Goal: Task Accomplishment & Management: Complete application form

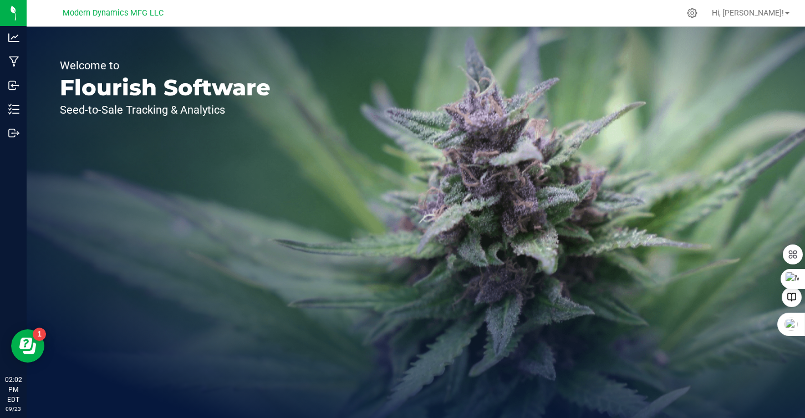
drag, startPoint x: 723, startPoint y: 211, endPoint x: 367, endPoint y: 201, distance: 356.7
click at [713, 210] on div "Welcome to Flourish Software Seed-to-Sale Tracking & Analytics" at bounding box center [416, 223] width 779 height 392
click at [315, 202] on div "Welcome to Flourish Software Seed-to-Sale Tracking & Analytics" at bounding box center [416, 223] width 779 height 392
drag, startPoint x: 315, startPoint y: 202, endPoint x: 304, endPoint y: 190, distance: 16.5
click at [304, 190] on div "Welcome to Flourish Software Seed-to-Sale Tracking & Analytics" at bounding box center [416, 223] width 779 height 392
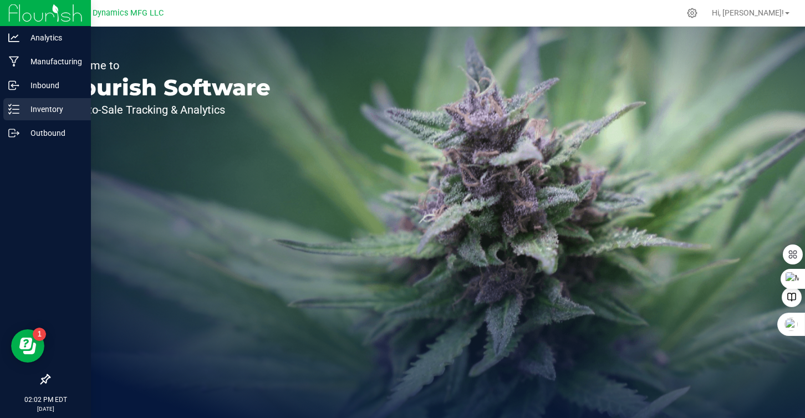
click at [13, 103] on div "Inventory" at bounding box center [47, 109] width 88 height 22
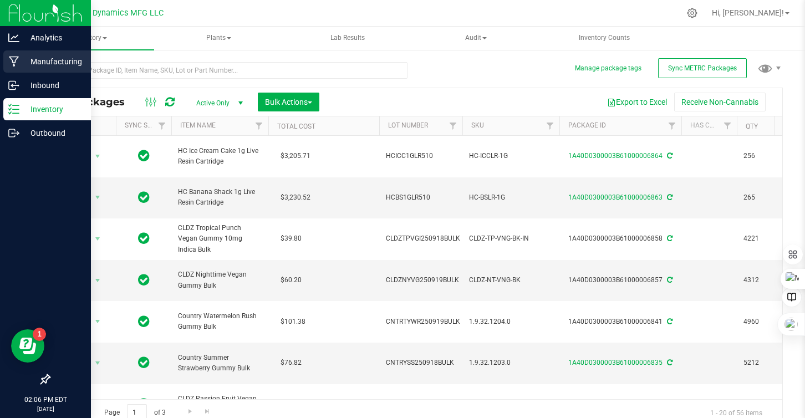
click at [19, 60] on p "Manufacturing" at bounding box center [52, 61] width 67 height 13
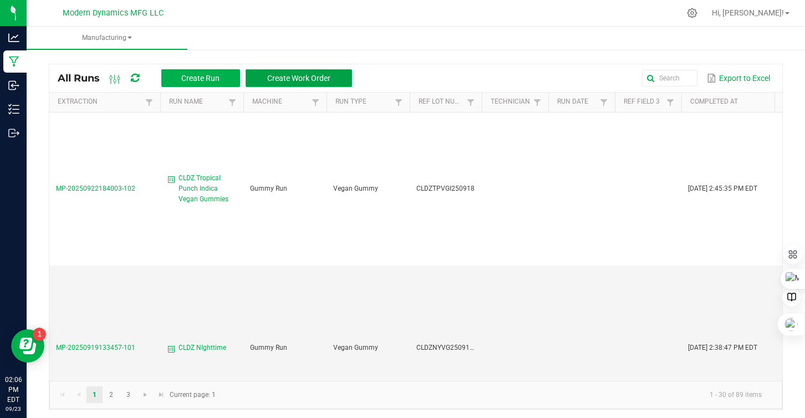
click at [280, 75] on span "Create Work Order" at bounding box center [298, 78] width 63 height 9
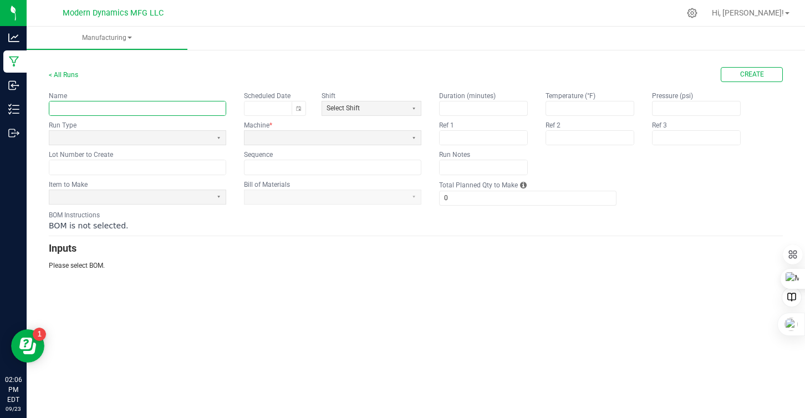
click at [62, 110] on input "text" at bounding box center [137, 108] width 176 height 14
click at [302, 107] on button "Toggle calendar" at bounding box center [299, 108] width 14 height 14
type input "High Coast Blueberry 1:1 cart Filling"
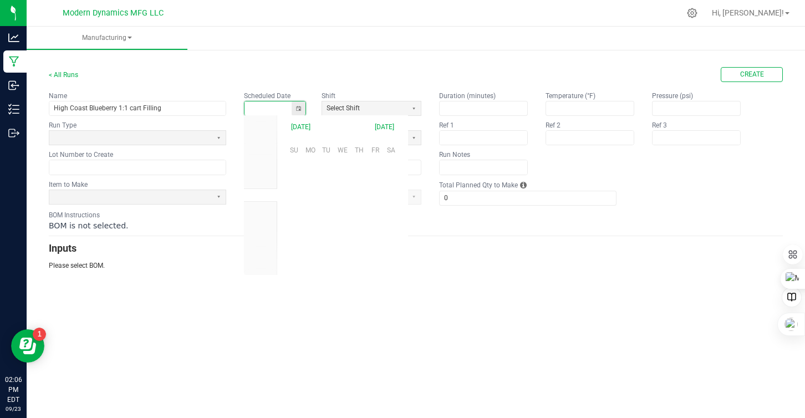
scroll to position [174868, 0]
click at [332, 220] on span "23" at bounding box center [326, 220] width 16 height 17
type input "[DATE]"
click at [150, 135] on span at bounding box center [131, 137] width 154 height 9
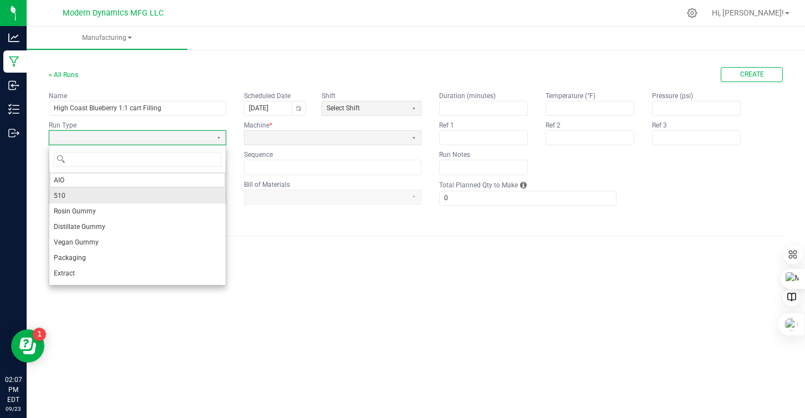
click at [102, 194] on li "510" at bounding box center [137, 196] width 176 height 16
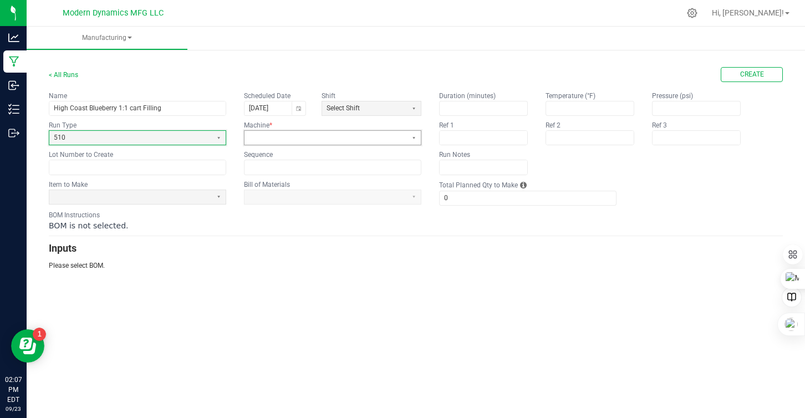
click at [296, 134] on span at bounding box center [326, 137] width 154 height 9
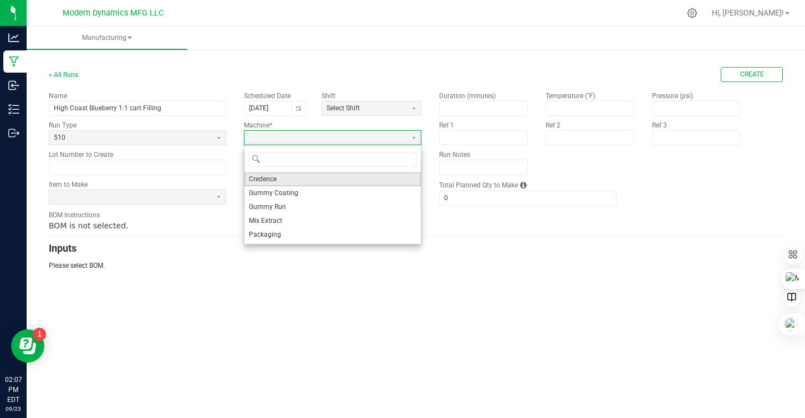
click at [282, 175] on li "Credence" at bounding box center [333, 179] width 176 height 14
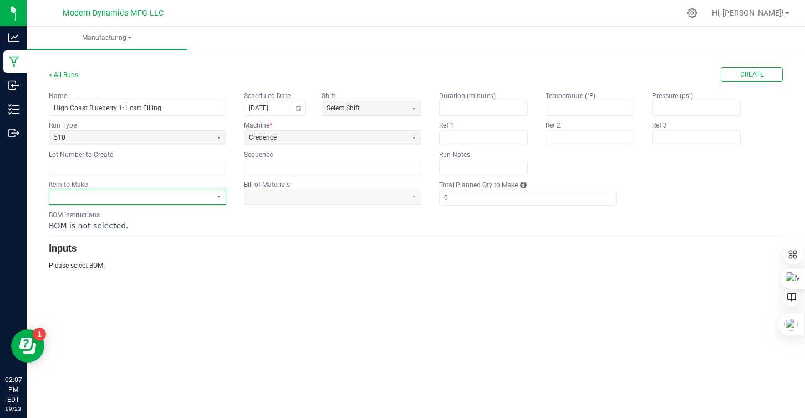
click at [118, 200] on span at bounding box center [131, 196] width 154 height 9
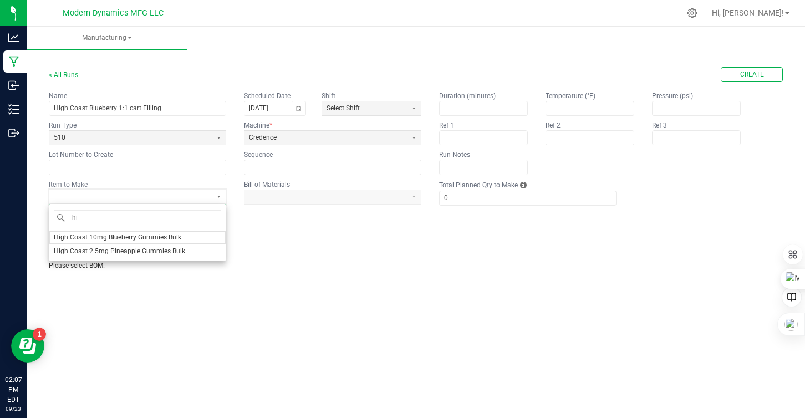
type input "h"
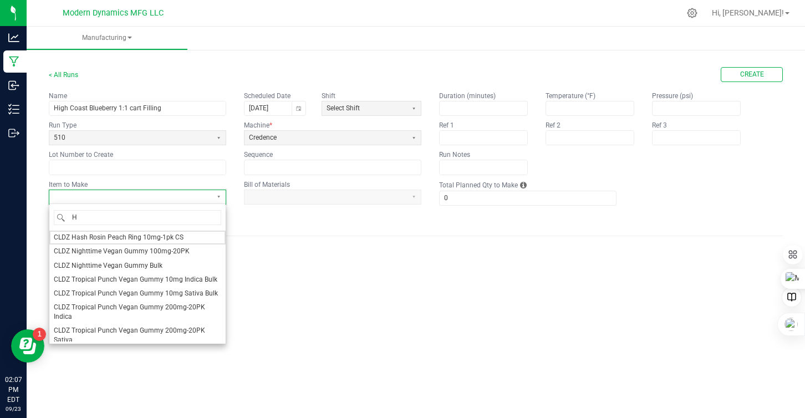
type input "HC"
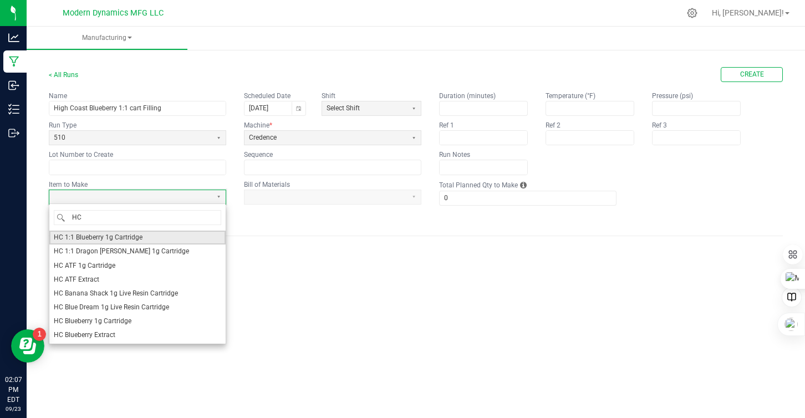
click at [106, 238] on span "HC 1:1 Blueberry 1g Cartridge" at bounding box center [98, 237] width 89 height 9
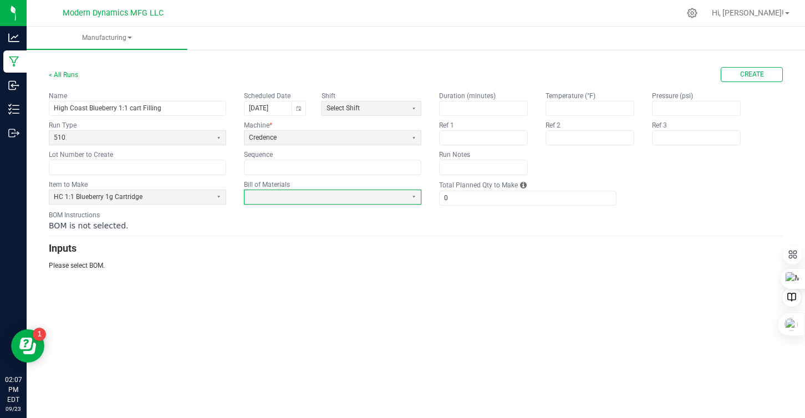
click at [271, 188] on kendo-formfield "Bill of Materials" at bounding box center [332, 193] width 177 height 26
click at [273, 195] on span at bounding box center [326, 196] width 154 height 9
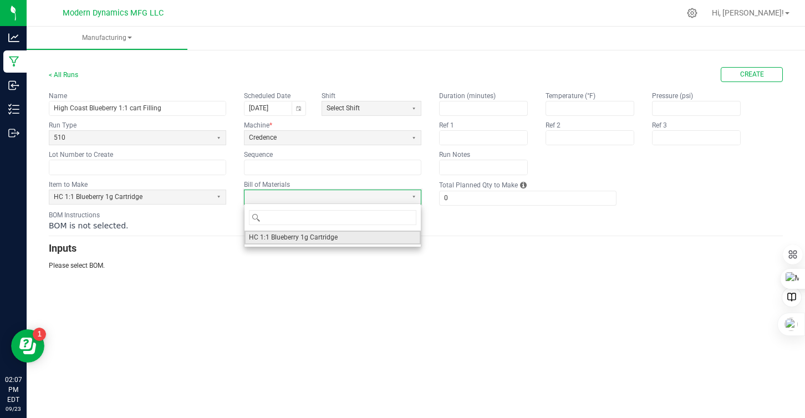
click at [306, 237] on span "HC 1:1 Blueberry 1g Cartridge" at bounding box center [293, 237] width 89 height 9
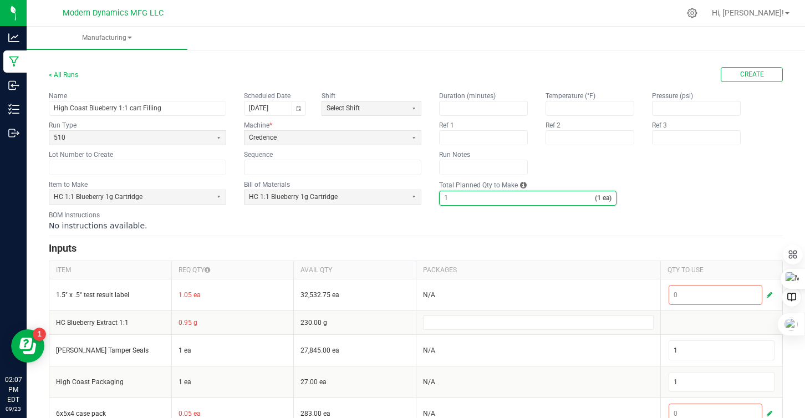
click at [501, 200] on input "1" at bounding box center [517, 198] width 155 height 14
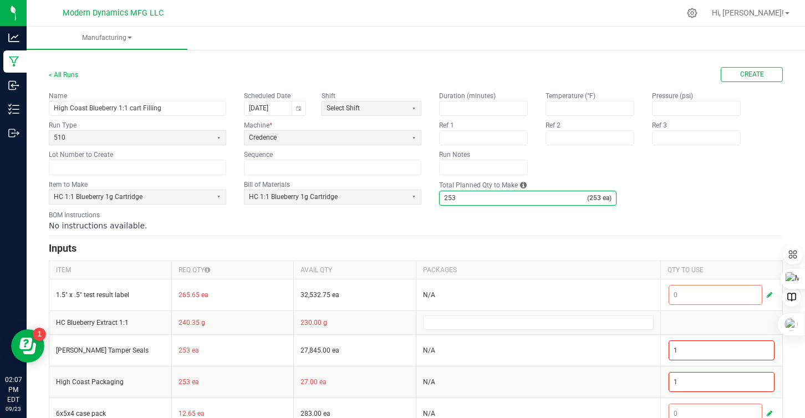
type input "253"
click at [438, 224] on div "No instructions available." at bounding box center [416, 225] width 734 height 11
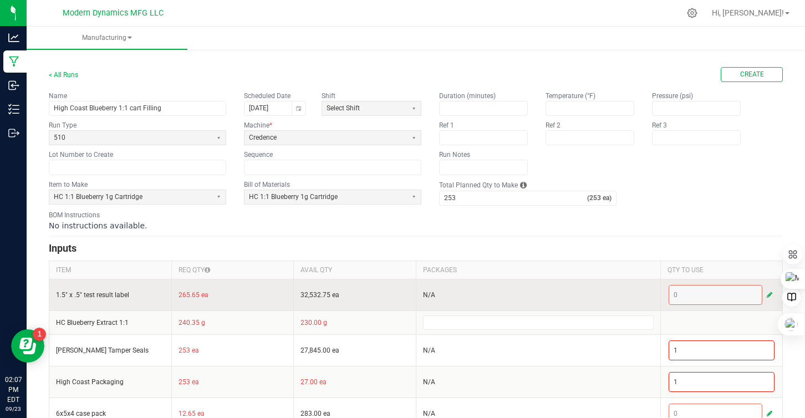
click at [767, 294] on span "button" at bounding box center [770, 295] width 6 height 9
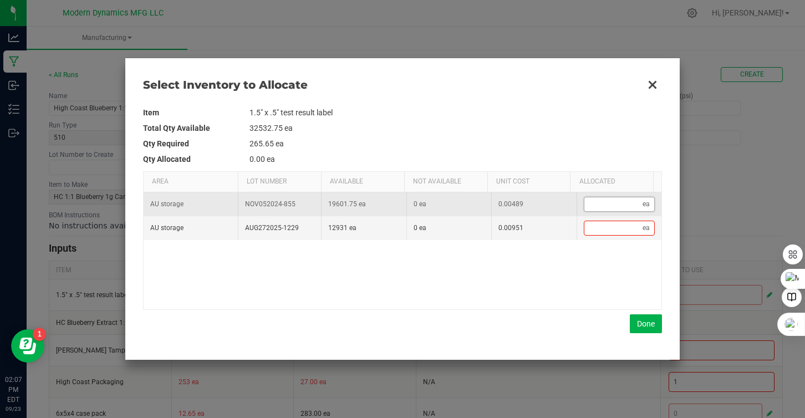
click at [606, 201] on input "Data table" at bounding box center [614, 204] width 59 height 14
type input "2"
type input "26"
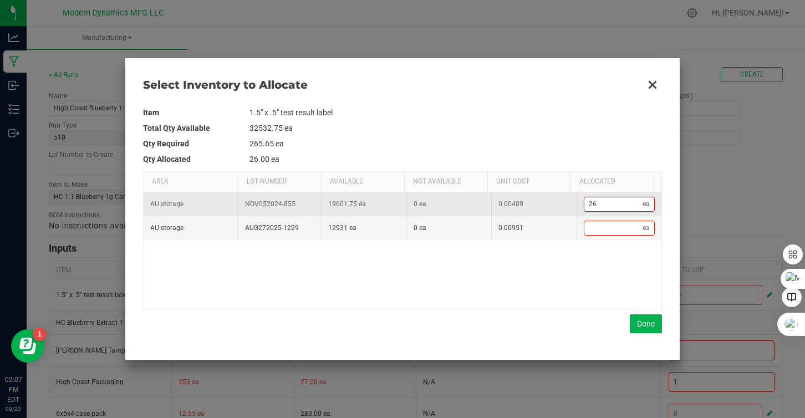
type input "266"
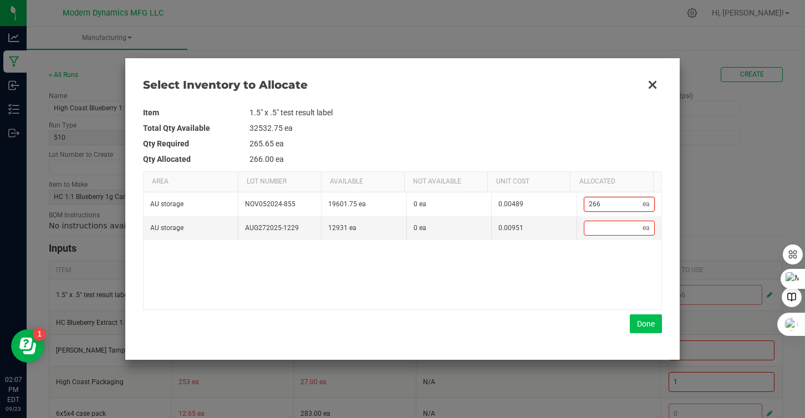
type input "266"
click at [644, 319] on button "Done" at bounding box center [646, 323] width 32 height 19
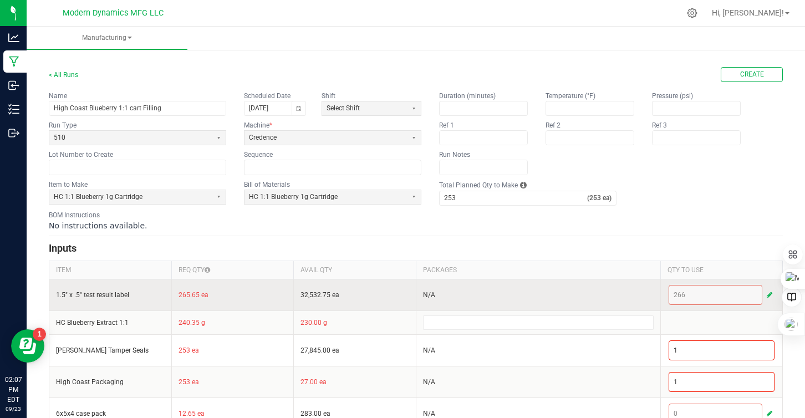
scroll to position [20, 0]
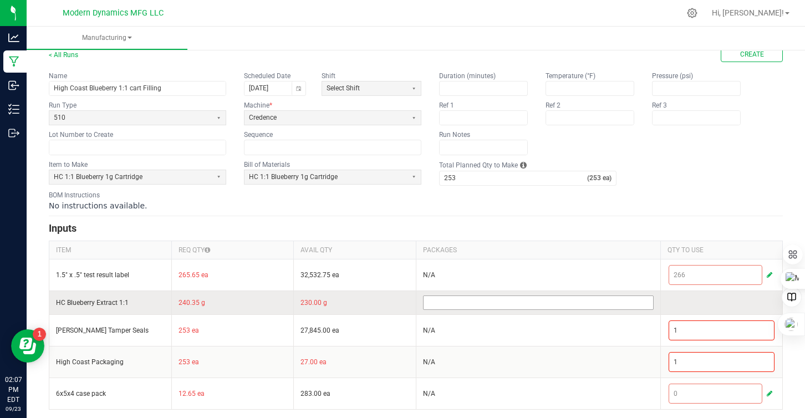
click at [519, 307] on input at bounding box center [539, 302] width 230 height 13
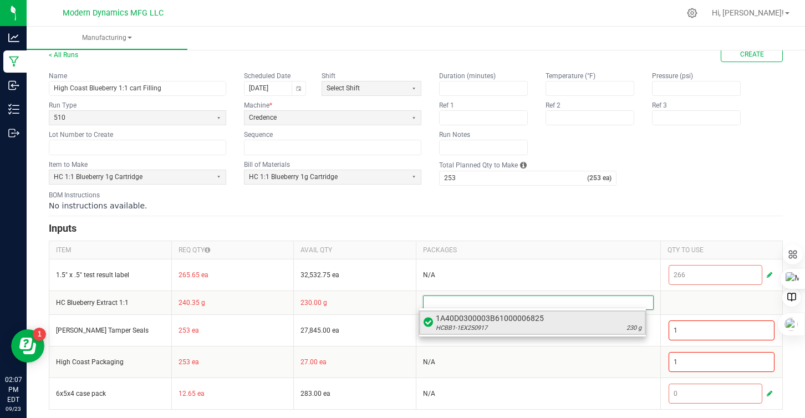
click at [519, 321] on span "1A40D0300003B61000006825" at bounding box center [539, 318] width 206 height 11
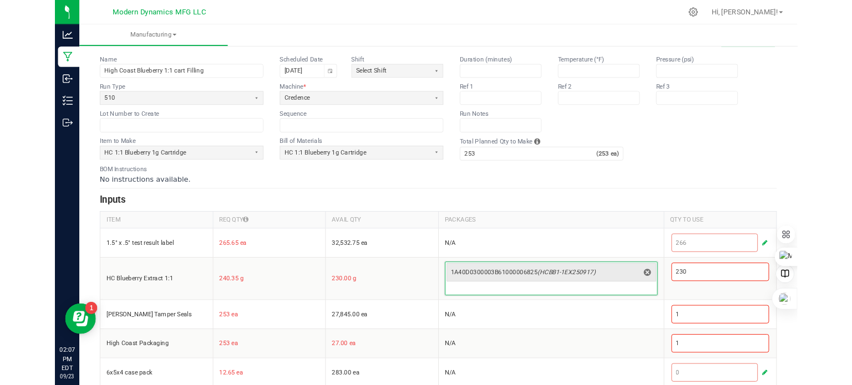
scroll to position [42, 0]
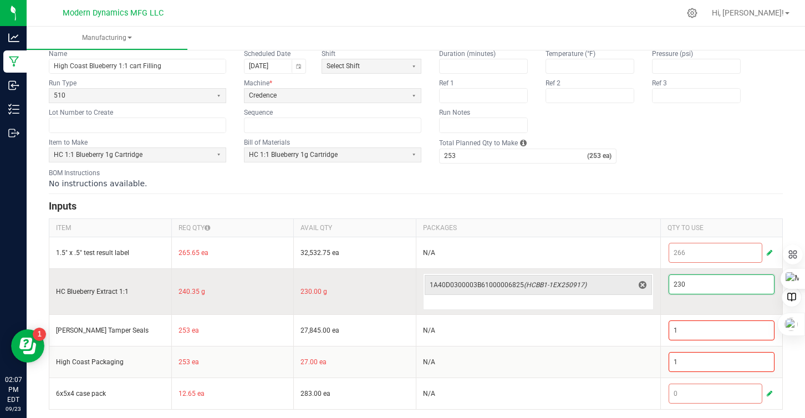
click at [693, 282] on input "230" at bounding box center [721, 284] width 105 height 19
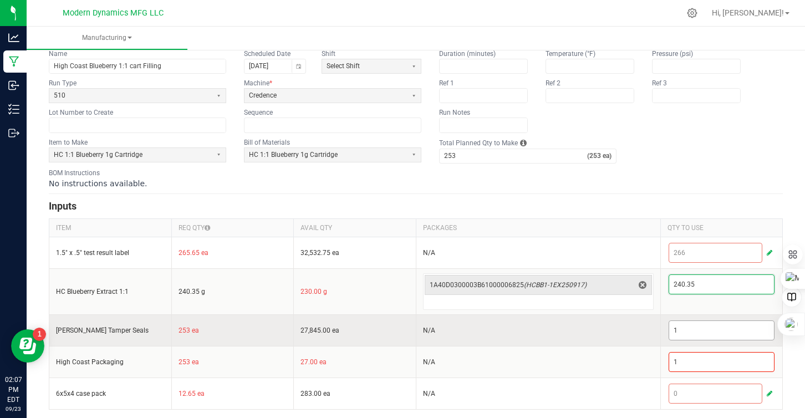
type input "240.35"
click at [693, 328] on input "1" at bounding box center [721, 330] width 105 height 19
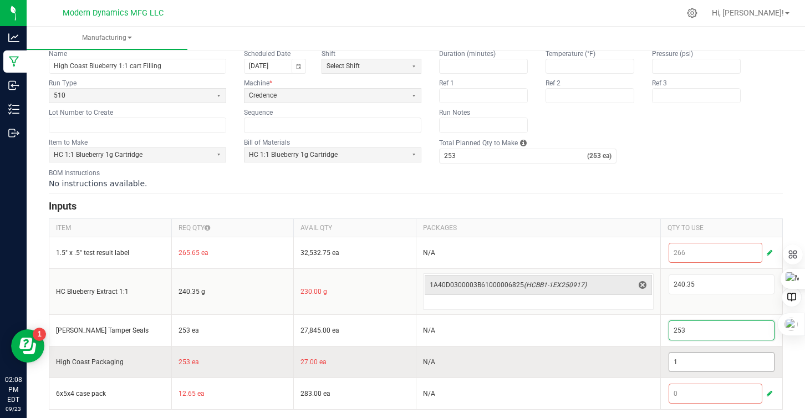
type input "253"
click at [710, 360] on input "1" at bounding box center [721, 362] width 105 height 19
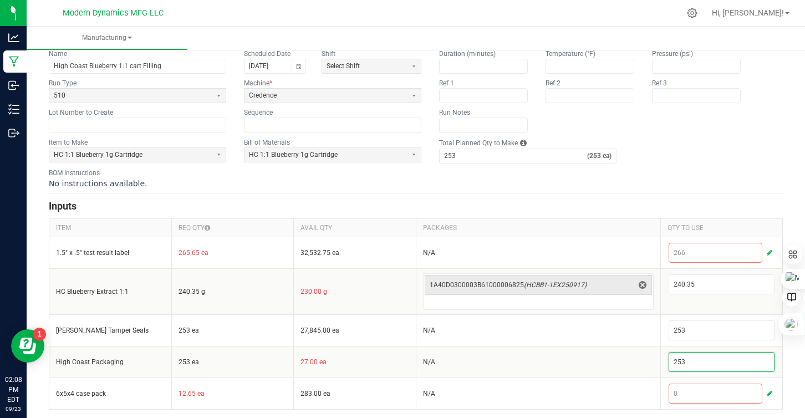
type input "253"
click at [655, 144] on fieldset "Item to Make HC 1:1 Blueberry 1g Cartridge Bill of Materials HC 1:1 Blueberry 1…" at bounding box center [416, 151] width 734 height 26
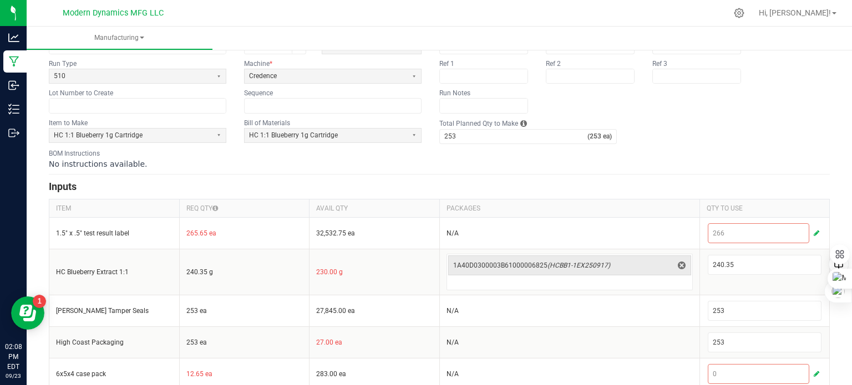
scroll to position [75, 0]
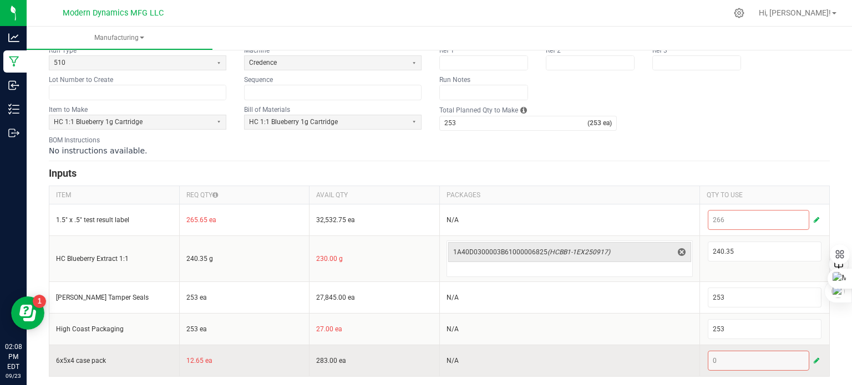
click at [806, 357] on span "button" at bounding box center [817, 361] width 6 height 9
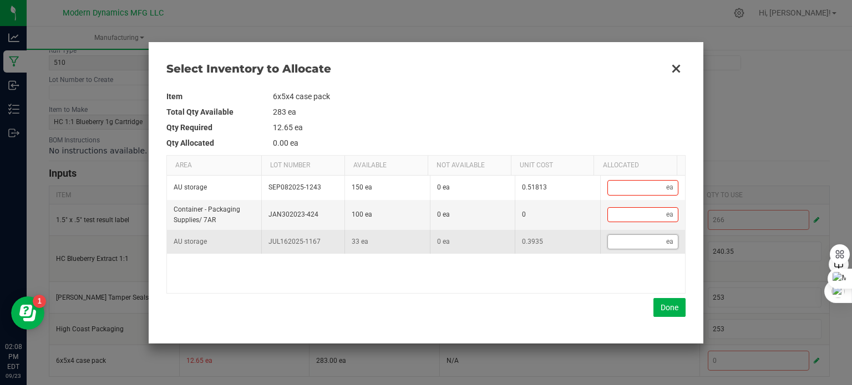
click at [617, 242] on input "Data table" at bounding box center [637, 242] width 59 height 14
type input "1"
type input "13"
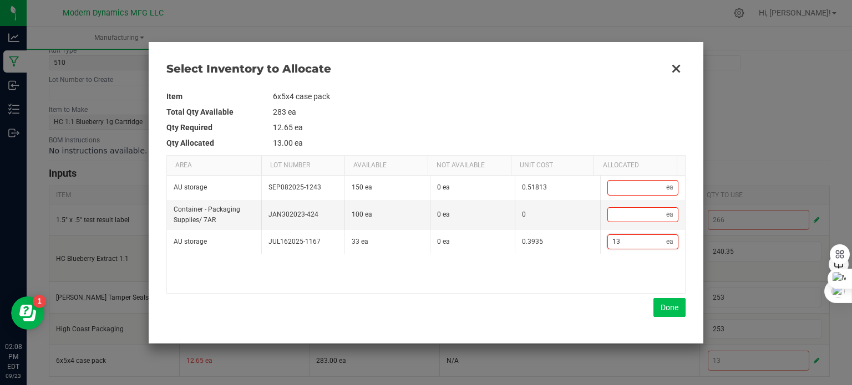
type input "13"
click at [657, 301] on button "Done" at bounding box center [669, 307] width 32 height 19
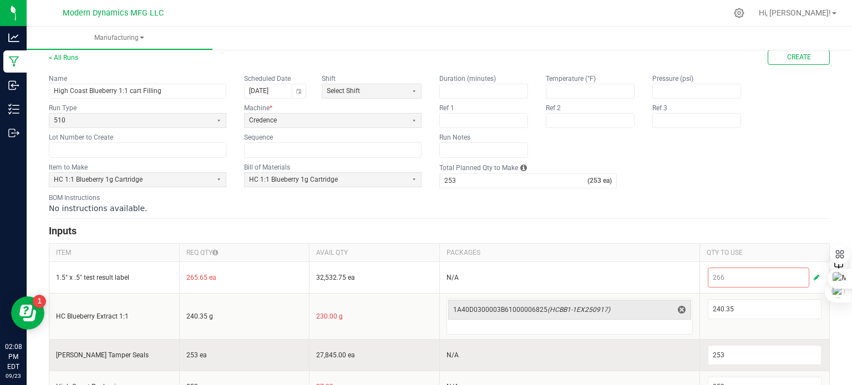
scroll to position [0, 0]
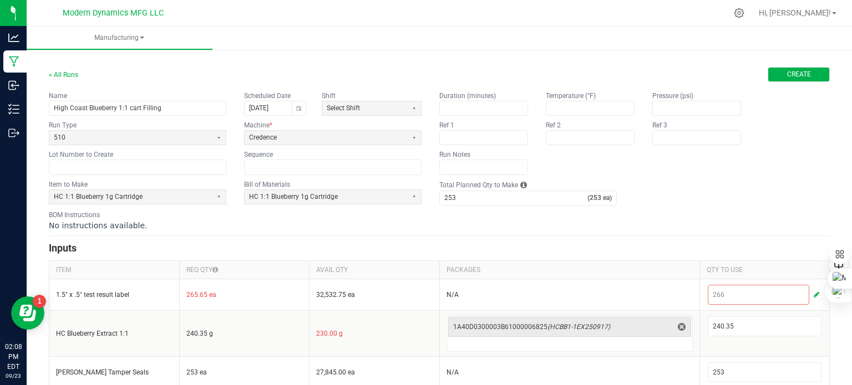
click at [787, 73] on span "Create" at bounding box center [799, 74] width 24 height 9
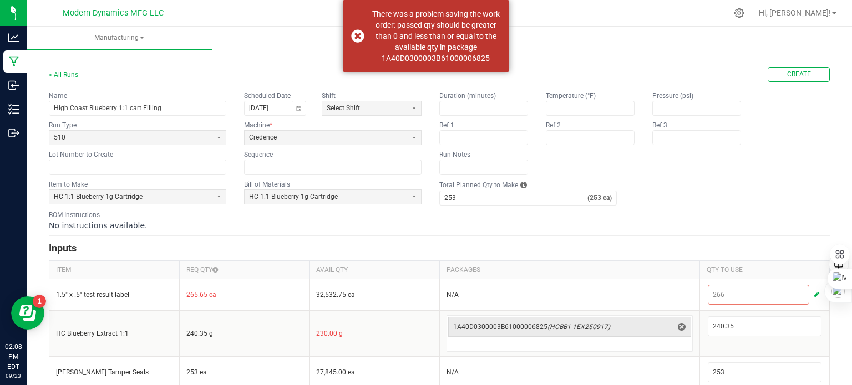
click at [631, 47] on ul "Manufacturing" at bounding box center [453, 39] width 852 height 24
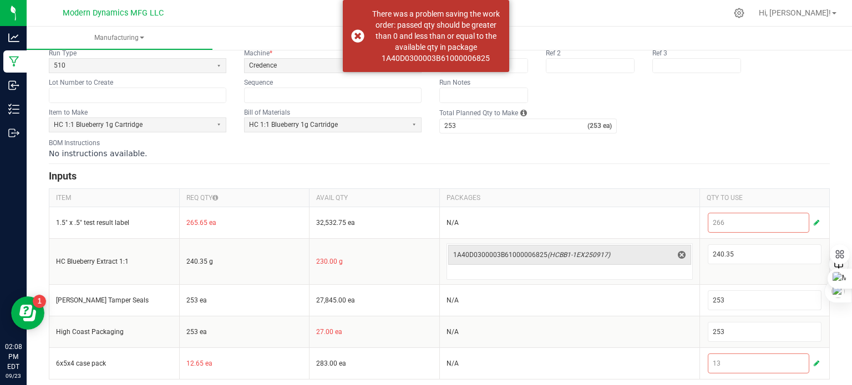
scroll to position [75, 0]
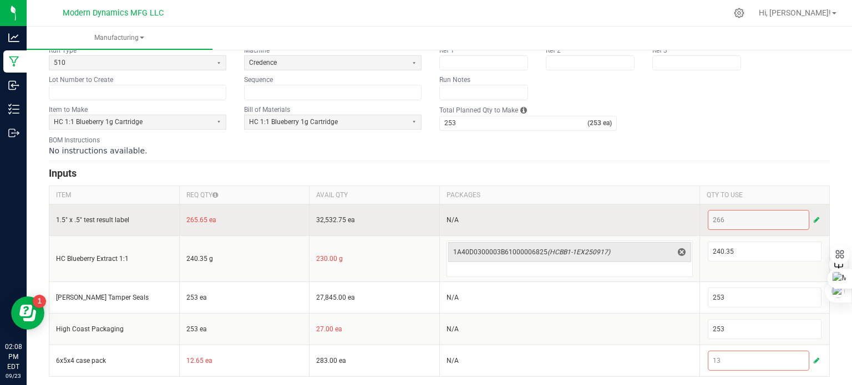
click at [806, 217] on span "button" at bounding box center [817, 220] width 6 height 9
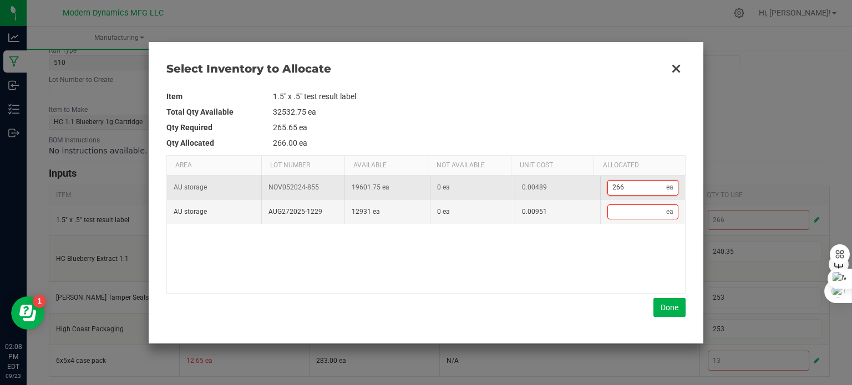
click at [635, 186] on input "266" at bounding box center [637, 188] width 59 height 14
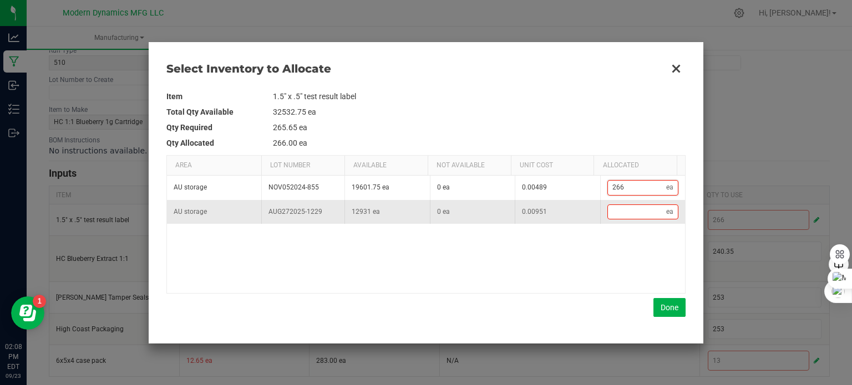
type input "1"
type input "16"
type input "167"
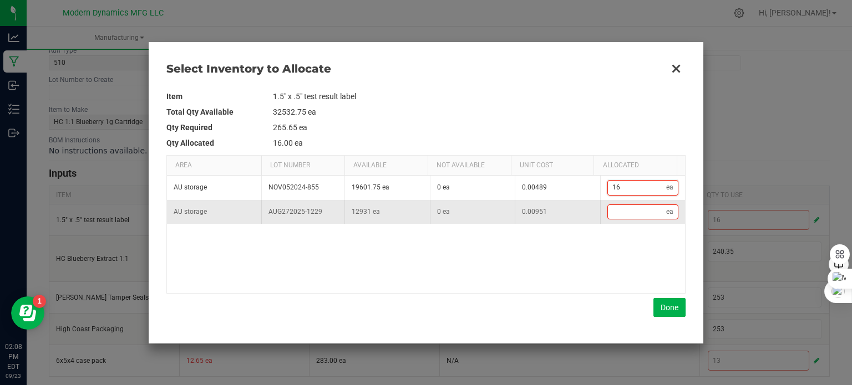
type input "167"
type input "16"
type input "1"
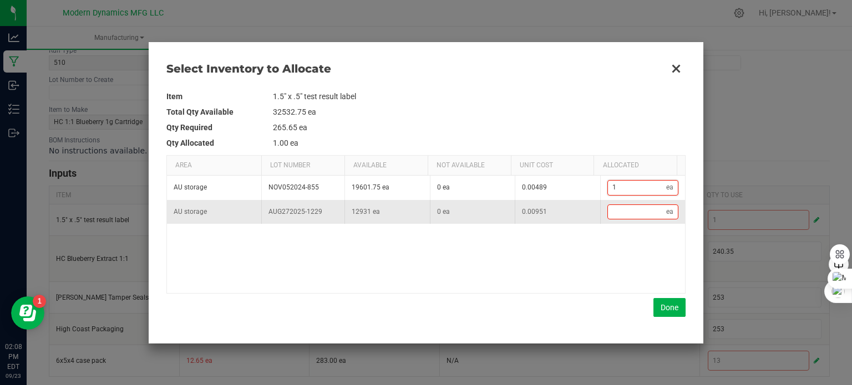
type input "0"
type input "2"
type input "26"
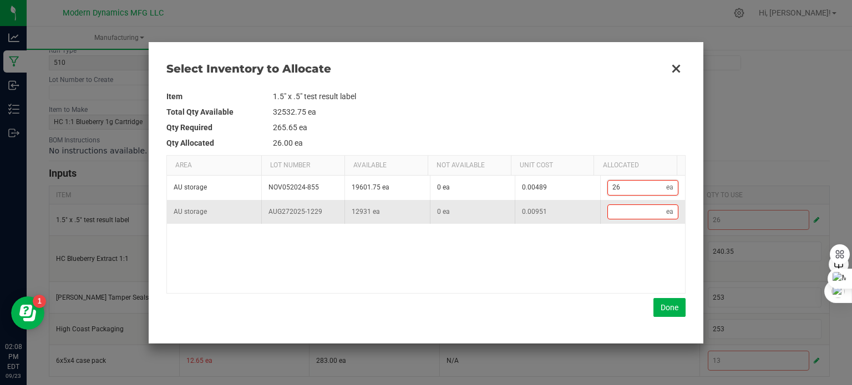
type input "267"
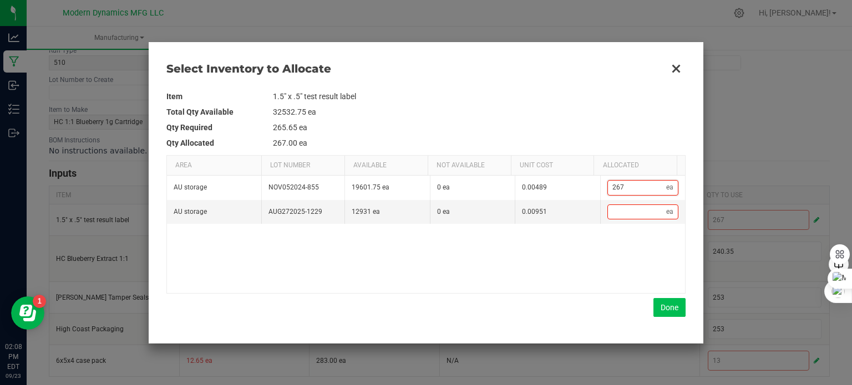
type input "267"
click at [667, 305] on button "Done" at bounding box center [669, 307] width 32 height 19
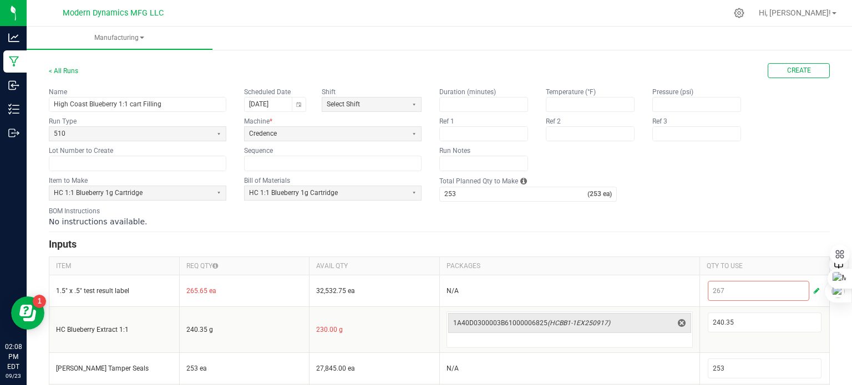
scroll to position [0, 0]
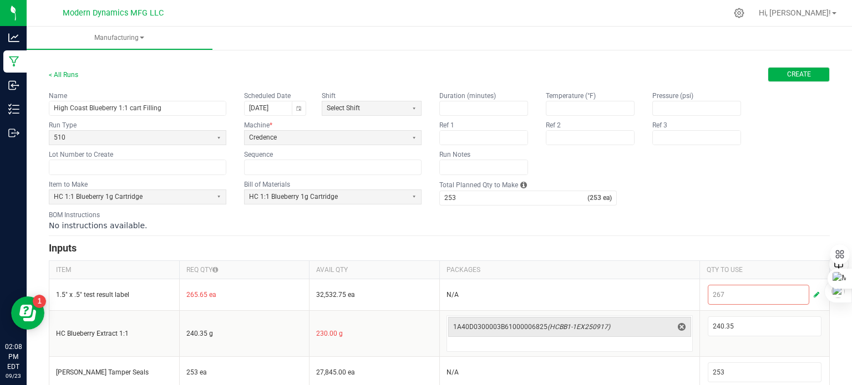
click at [805, 73] on button "Create" at bounding box center [799, 74] width 62 height 15
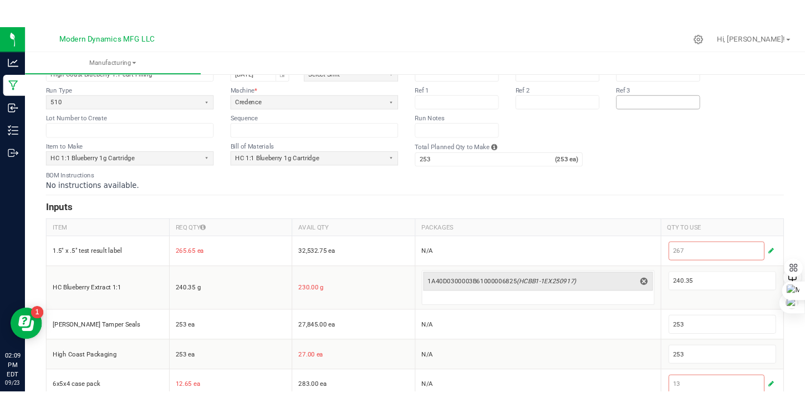
scroll to position [75, 0]
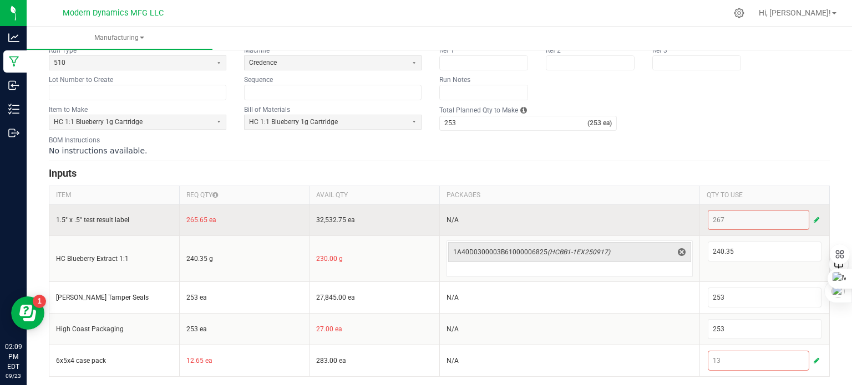
click at [806, 217] on span "button" at bounding box center [817, 220] width 6 height 9
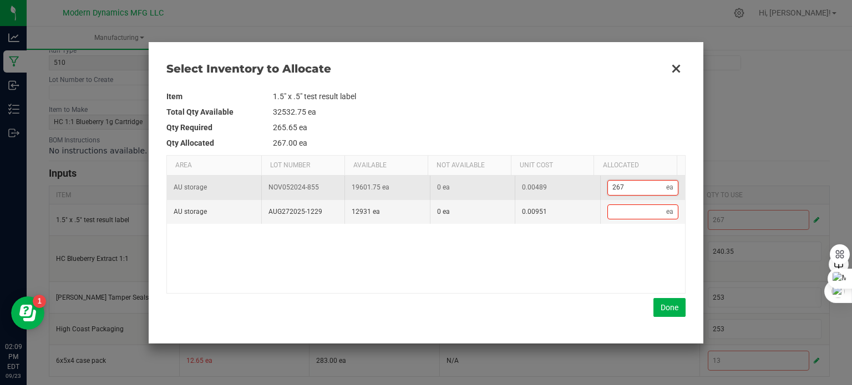
click at [634, 185] on input "267" at bounding box center [637, 188] width 59 height 14
type input "0"
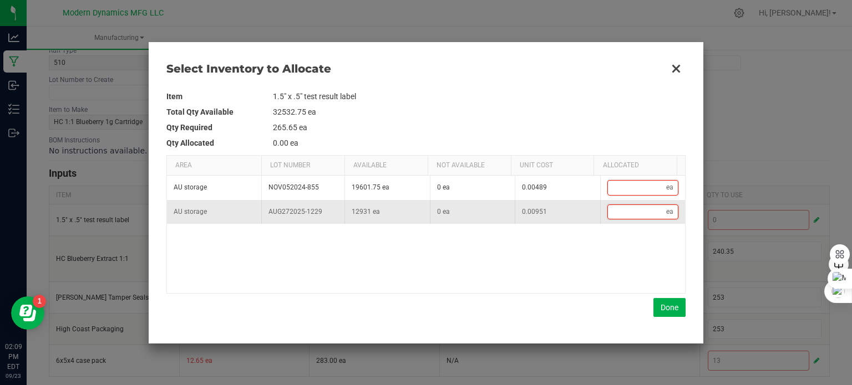
click at [630, 213] on input "Data table" at bounding box center [637, 212] width 59 height 14
type input "2"
type input "26"
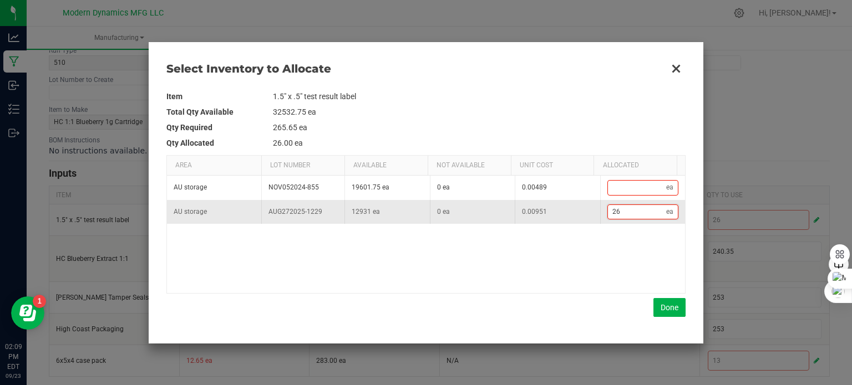
type input "267"
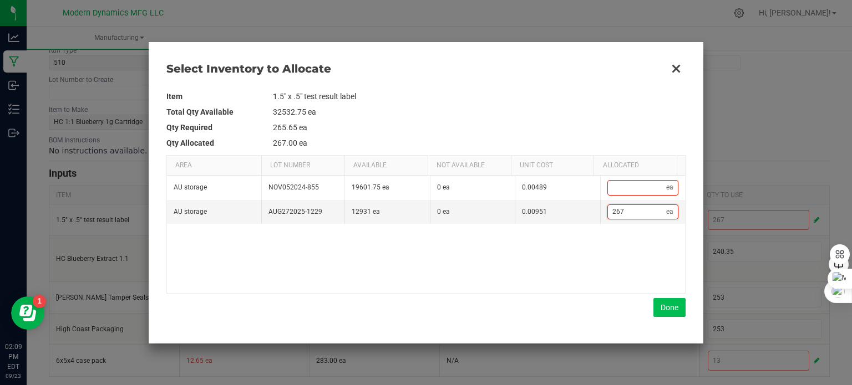
type input "267"
click at [669, 302] on button "Done" at bounding box center [669, 307] width 32 height 19
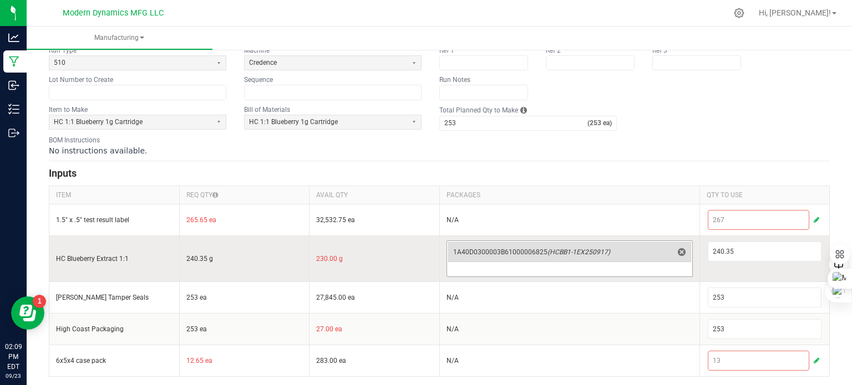
scroll to position [0, 0]
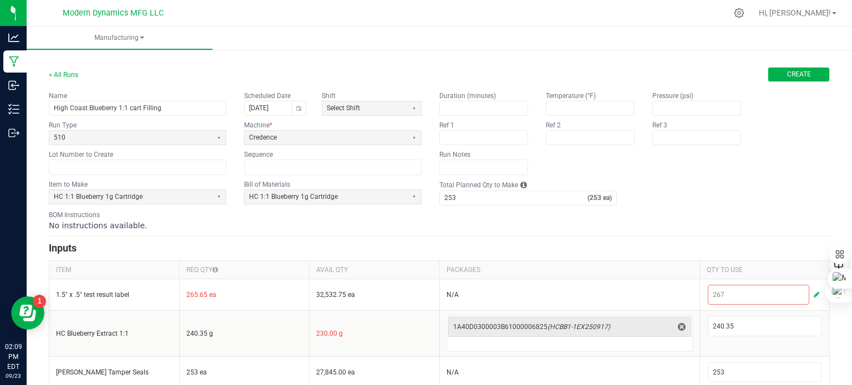
click at [791, 73] on span "Create" at bounding box center [799, 74] width 24 height 9
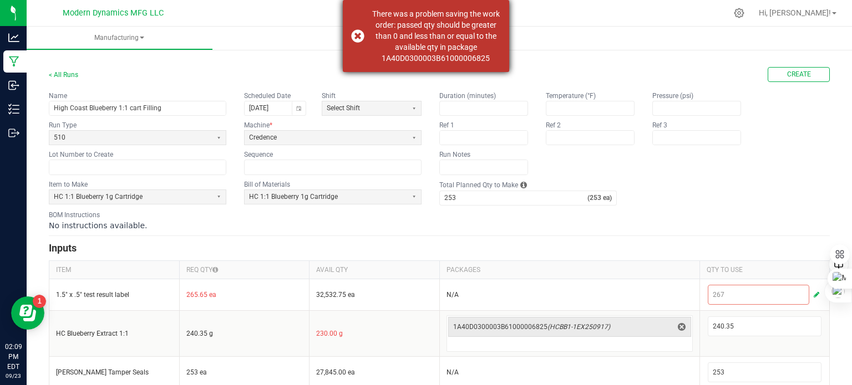
click at [508, 28] on div "There was a problem saving the work order: passed qty should be greater than 0 …" at bounding box center [426, 36] width 166 height 72
